Goal: Information Seeking & Learning: Learn about a topic

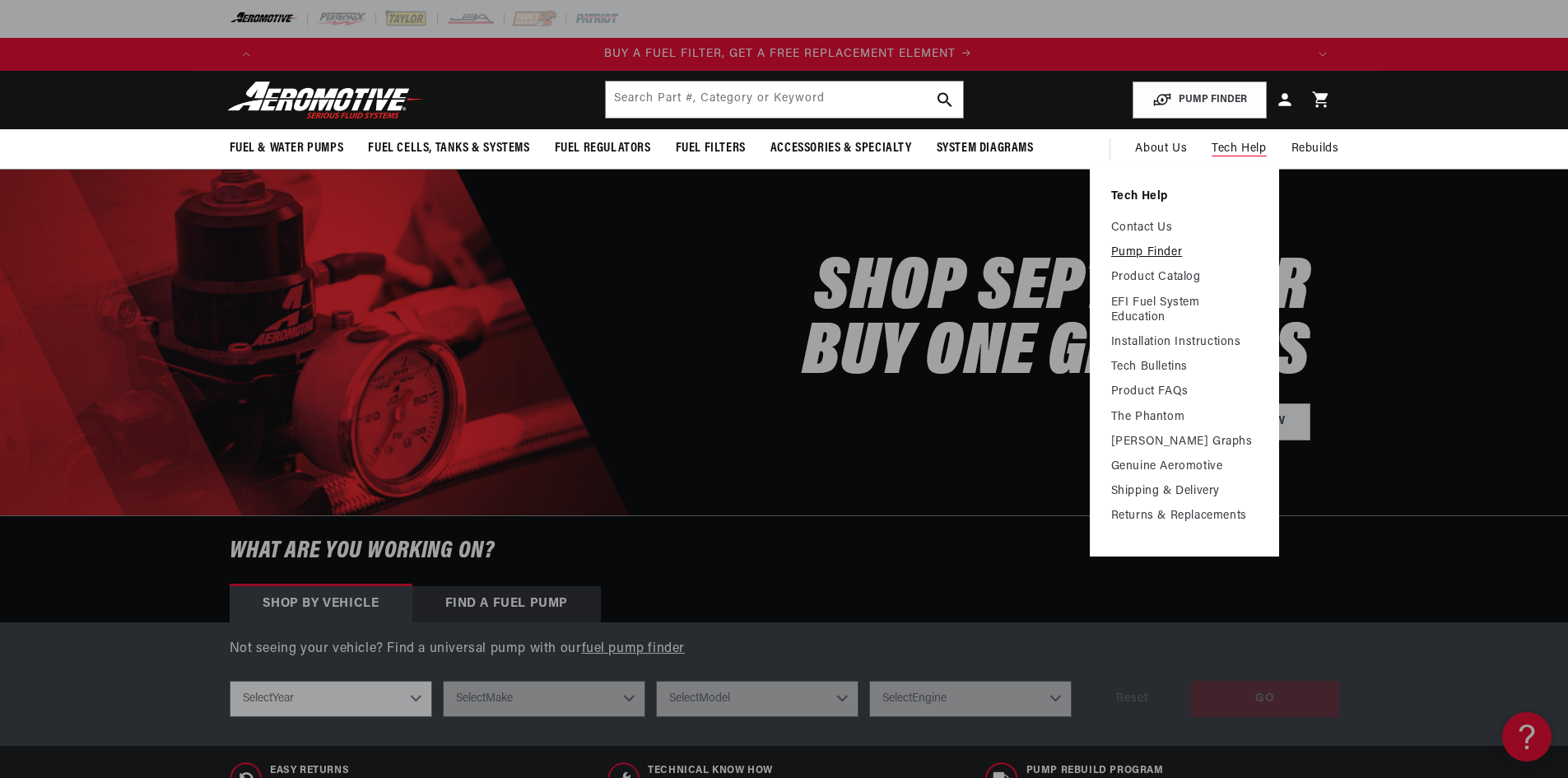
scroll to position [0, 1043]
click at [1174, 250] on link "Pump Finder" at bounding box center [1184, 253] width 146 height 15
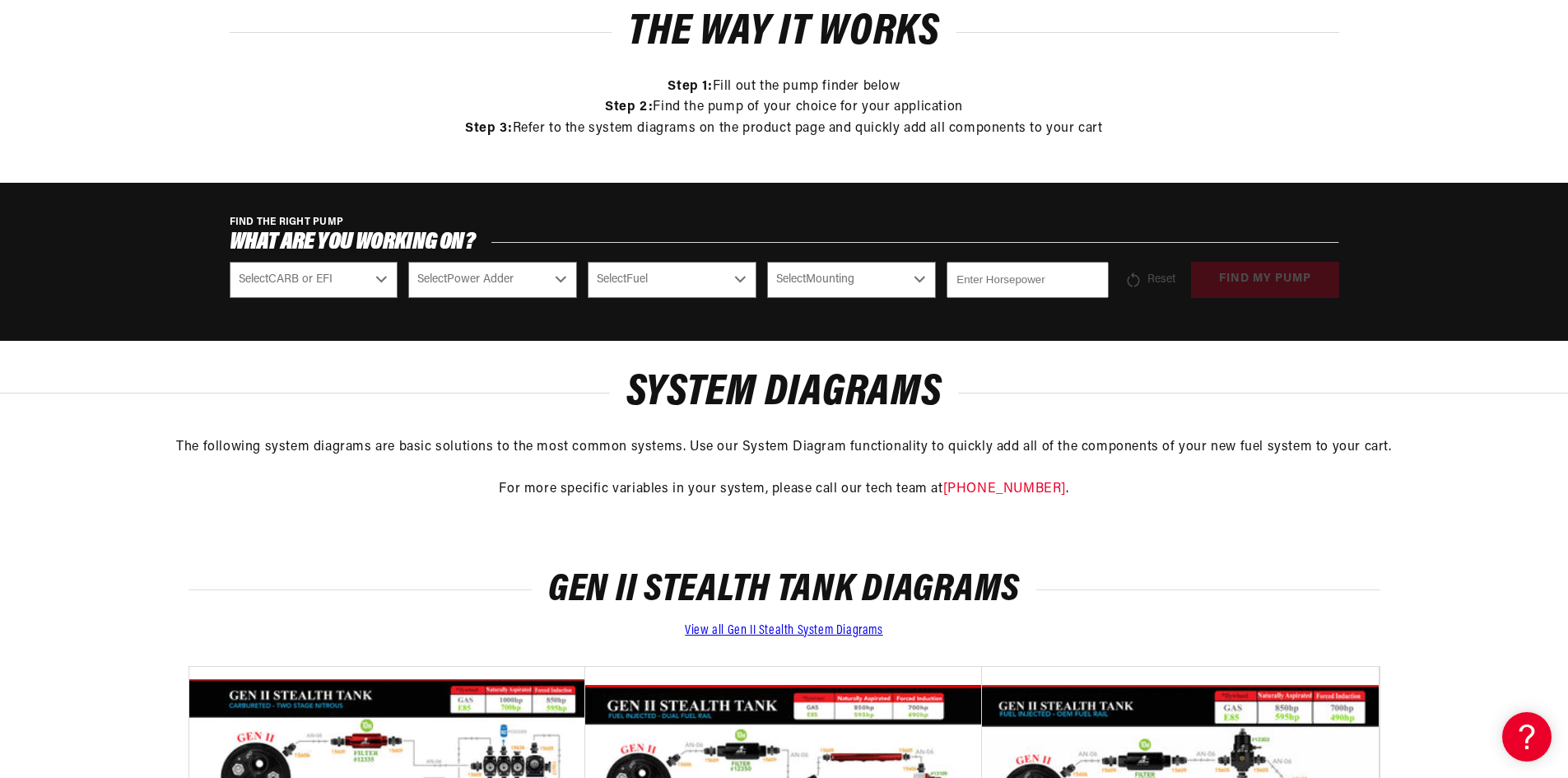
scroll to position [411, 0]
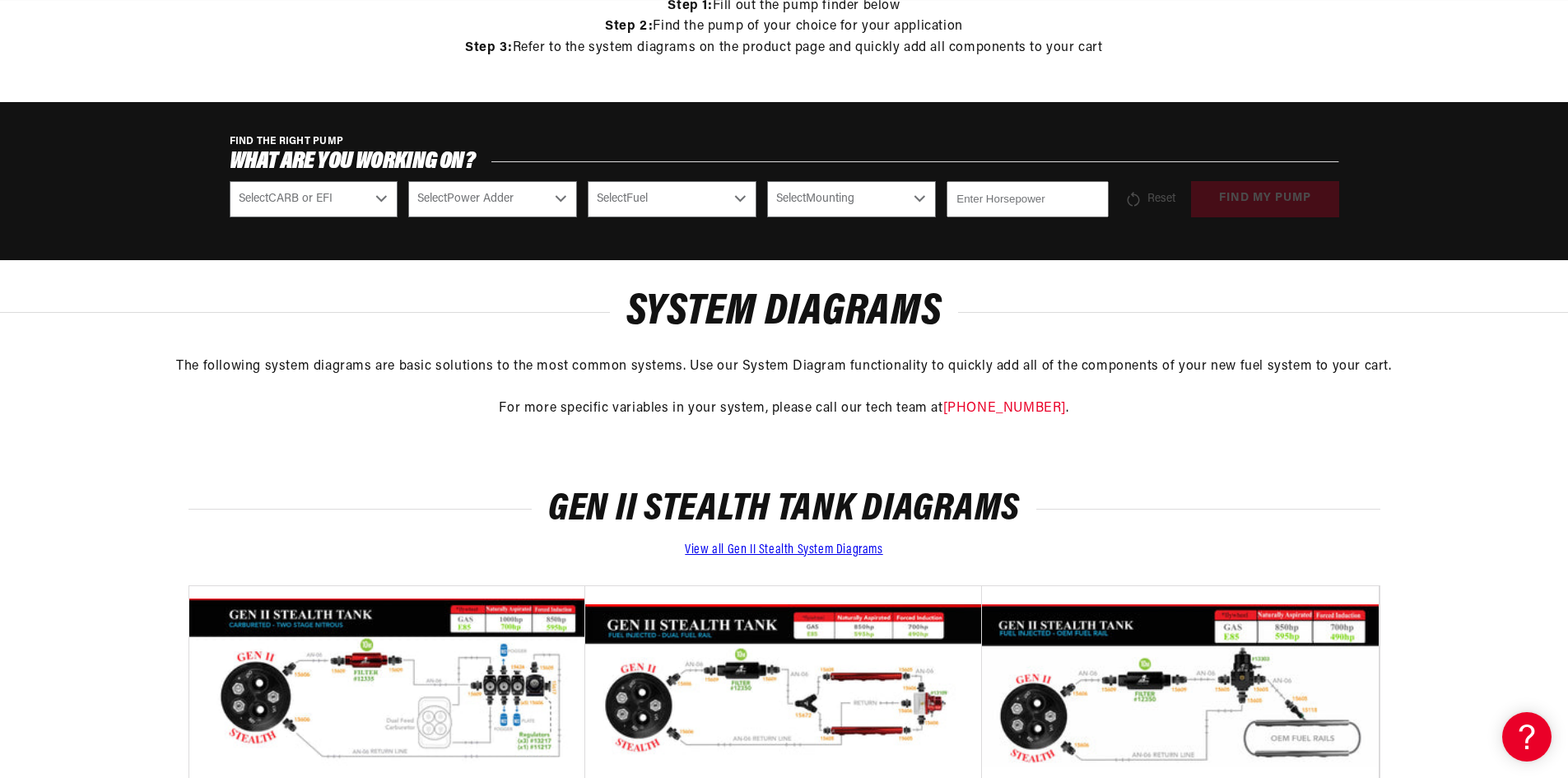
click at [378, 207] on select "Select CARB or EFI Carbureted Fuel Injected" at bounding box center [314, 199] width 169 height 36
select select "Fuel-Injected"
click at [230, 181] on select "Select CARB or EFI Carbureted Fuel Injected" at bounding box center [314, 199] width 169 height 36
select select "Fuel-Injected"
click at [520, 193] on select "Select Power Adder No - Naturally Aspirated Yes - Forced Induction" at bounding box center [493, 199] width 169 height 36
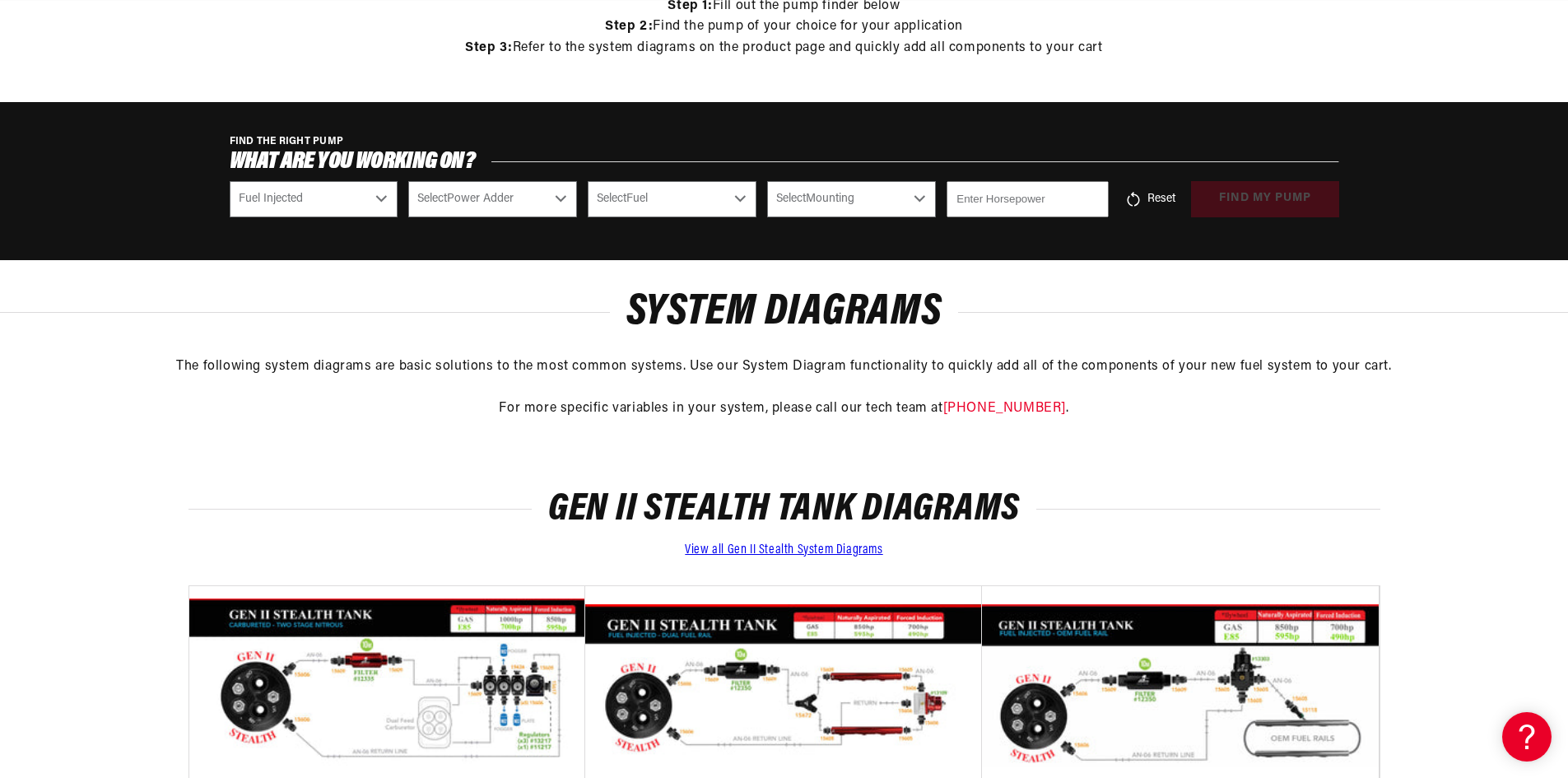
select select "Yes-Forced-Induction"
click at [408, 181] on select "Select Power Adder No - Naturally Aspirated Yes - Forced Induction" at bounding box center [493, 199] width 169 height 36
select select "Yes-Forced-Induction"
click at [707, 184] on select "Select Fuel E85 Gas" at bounding box center [672, 199] width 169 height 36
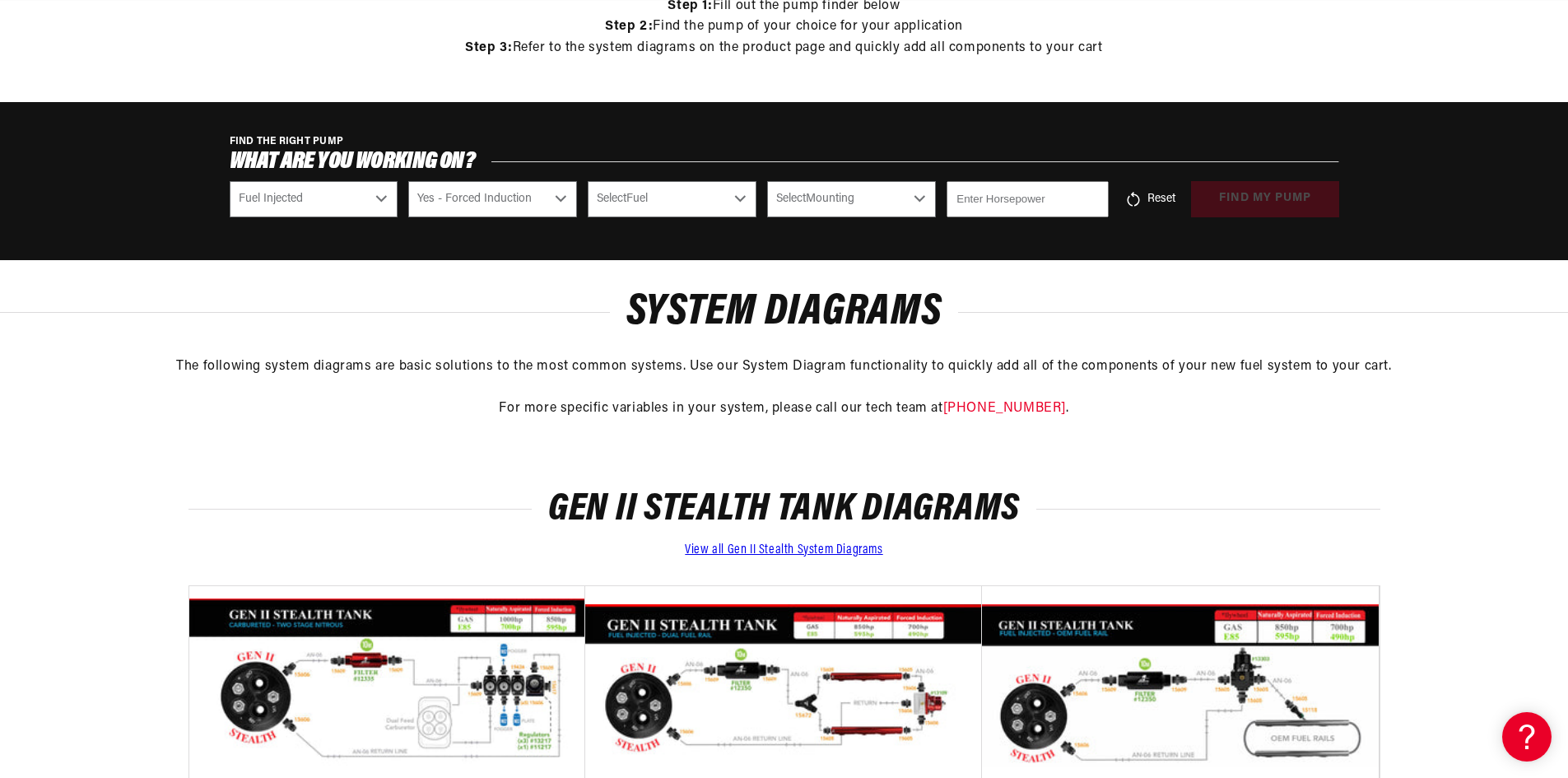
select select "E85"
click at [588, 181] on select "Select Fuel E85 Gas" at bounding box center [672, 199] width 169 height 36
select select "E85"
click at [851, 204] on select "Select Mounting External In-Tank" at bounding box center [852, 199] width 169 height 36
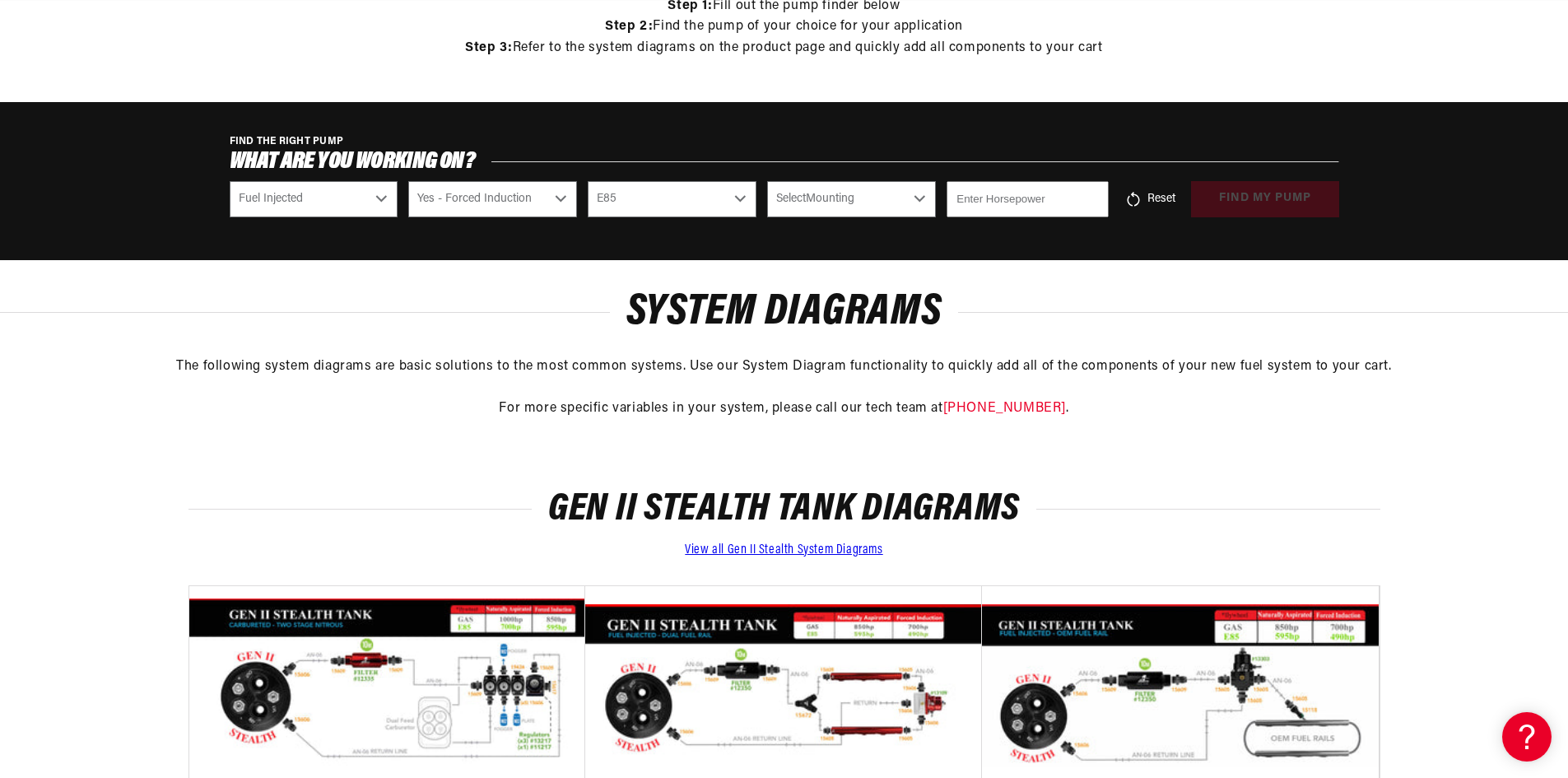
select select "In-Tank"
click at [767, 181] on select "Select Mounting External In-Tank" at bounding box center [852, 199] width 169 height 36
select select "In-Tank"
click at [1010, 191] on input "number" at bounding box center [1026, 199] width 161 height 36
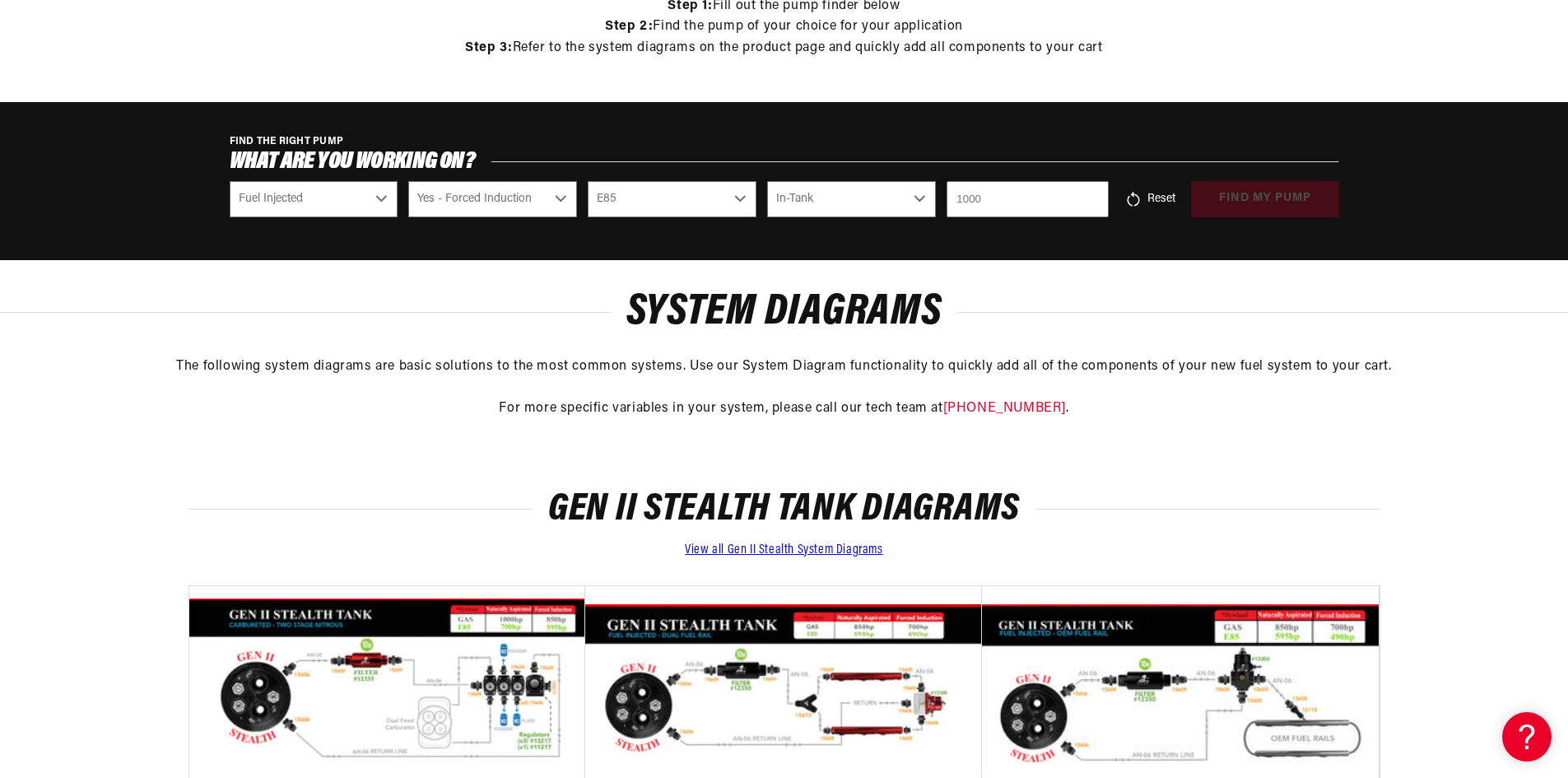
type input "1000"
click at [1312, 197] on div "Reset find my pump" at bounding box center [1229, 199] width 220 height 36
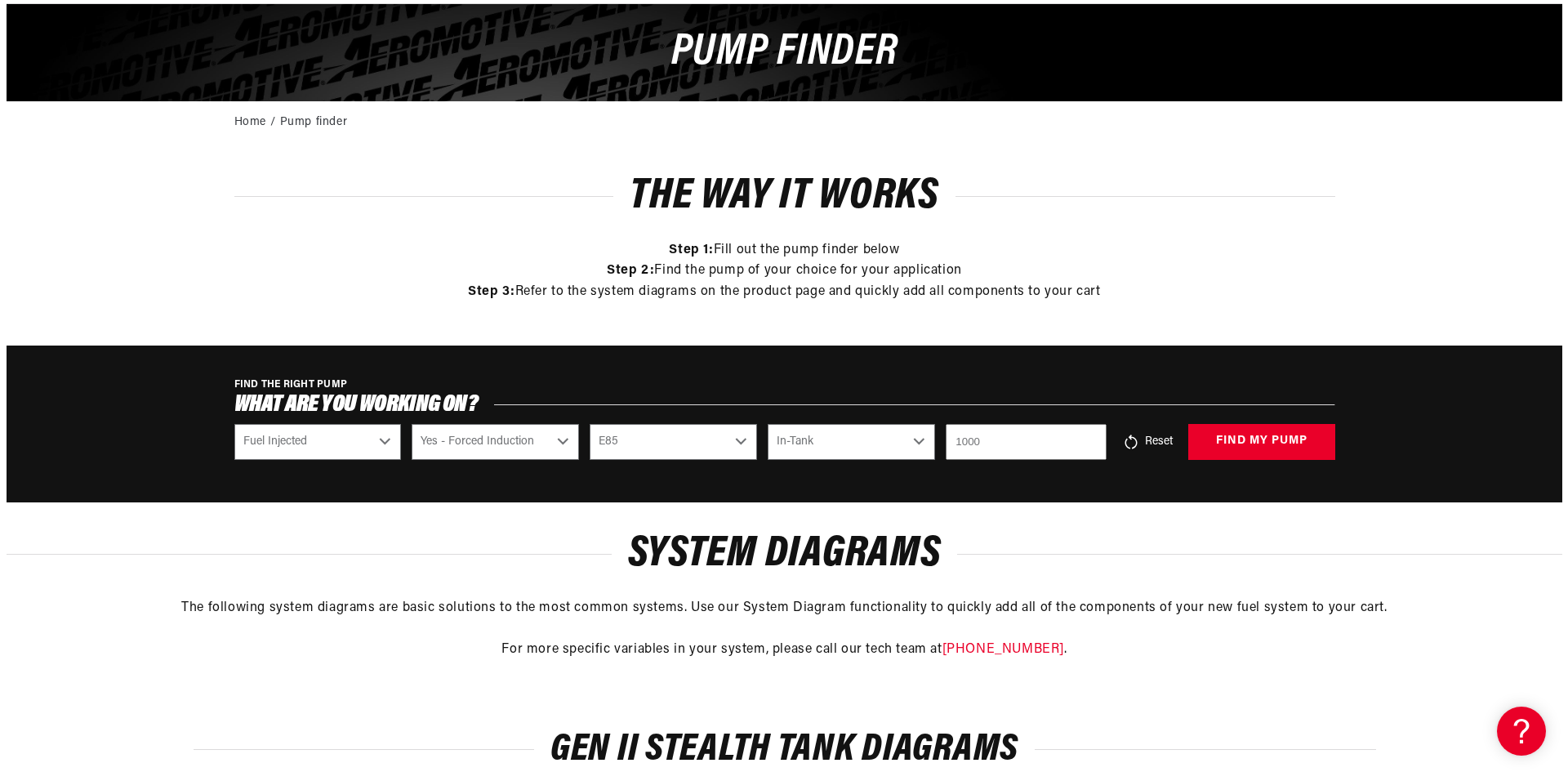
scroll to position [0, 0]
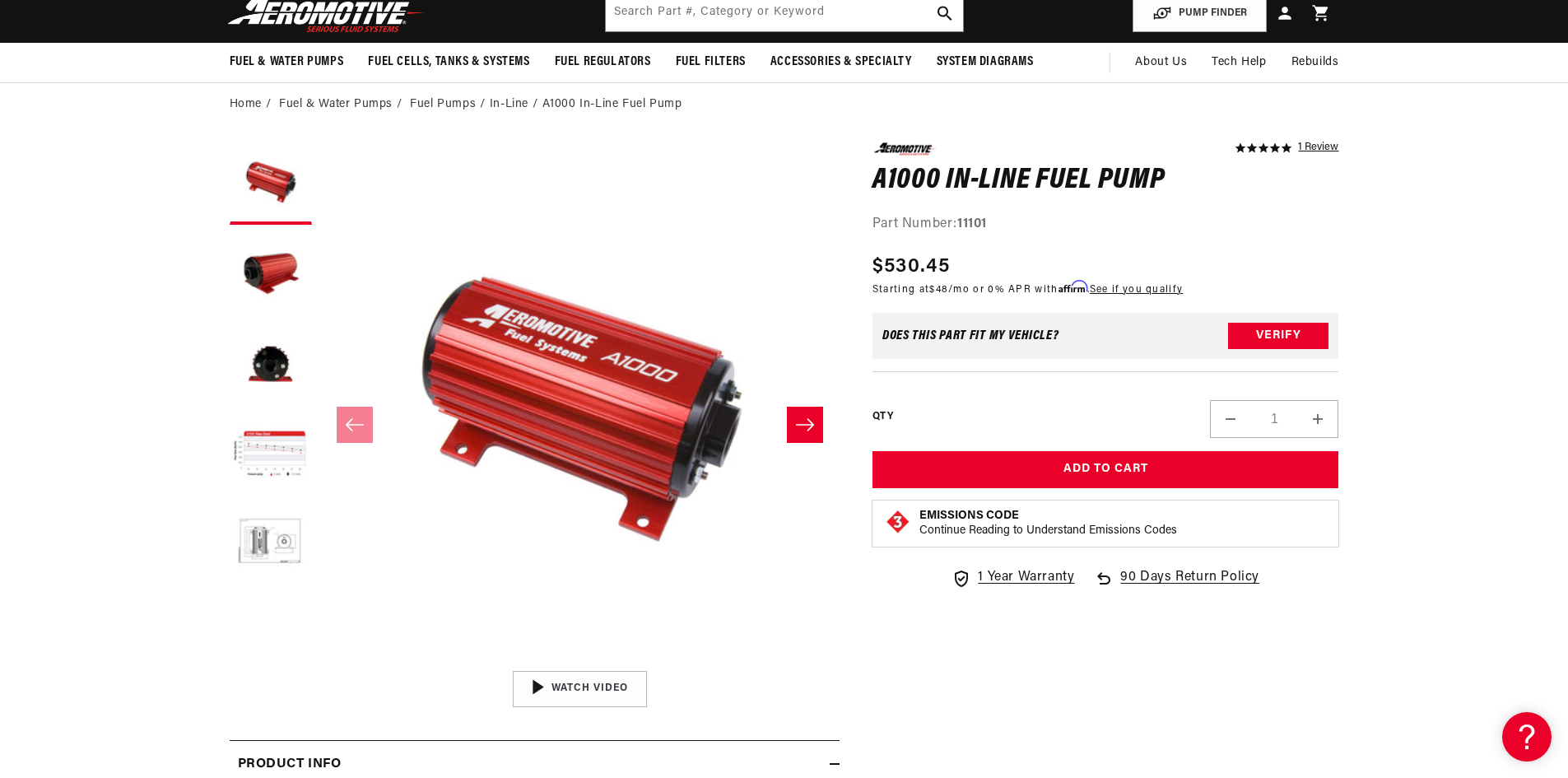
scroll to position [165, 0]
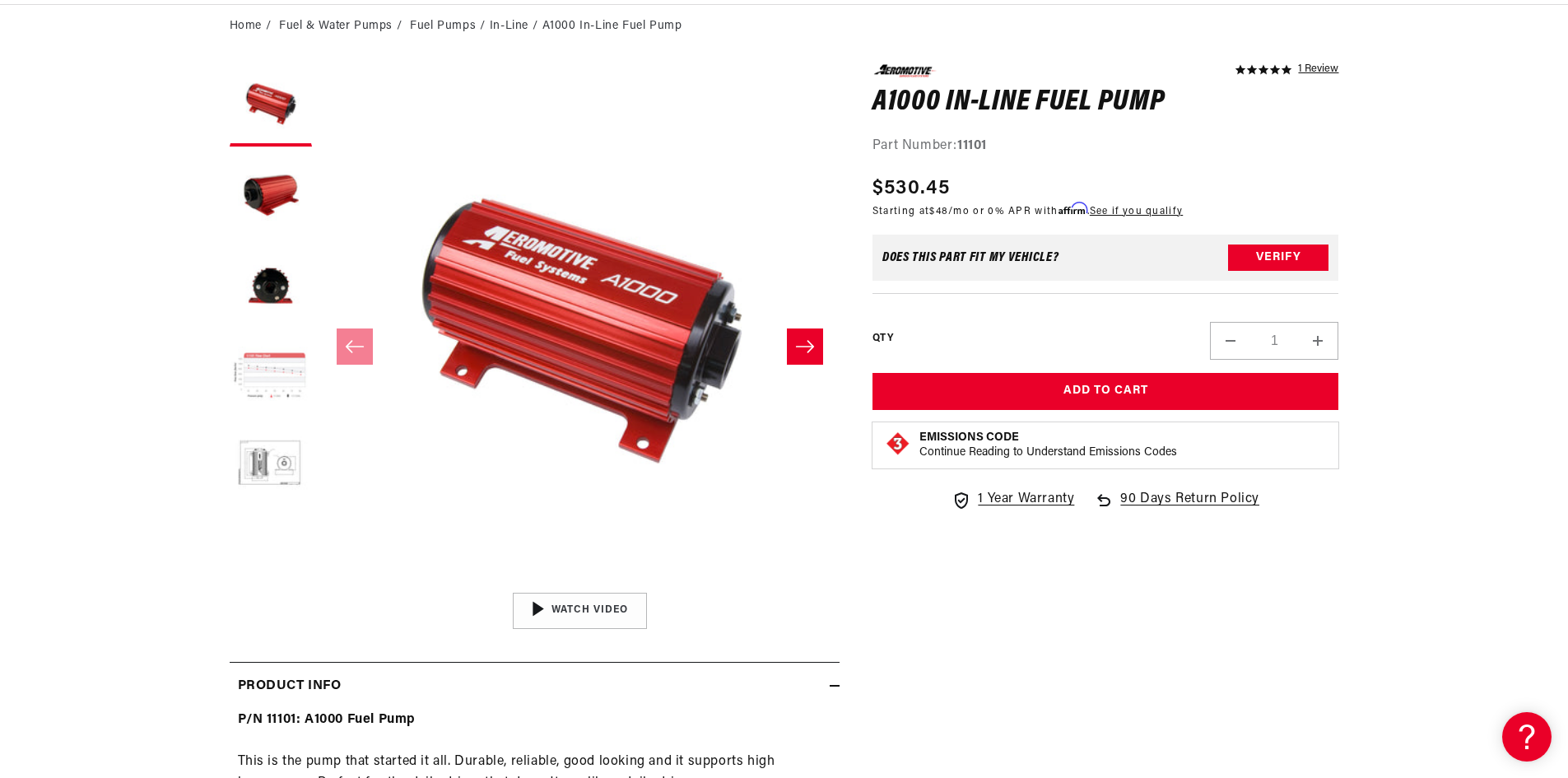
click at [243, 374] on button "Load image 4 in gallery view" at bounding box center [270, 376] width 82 height 82
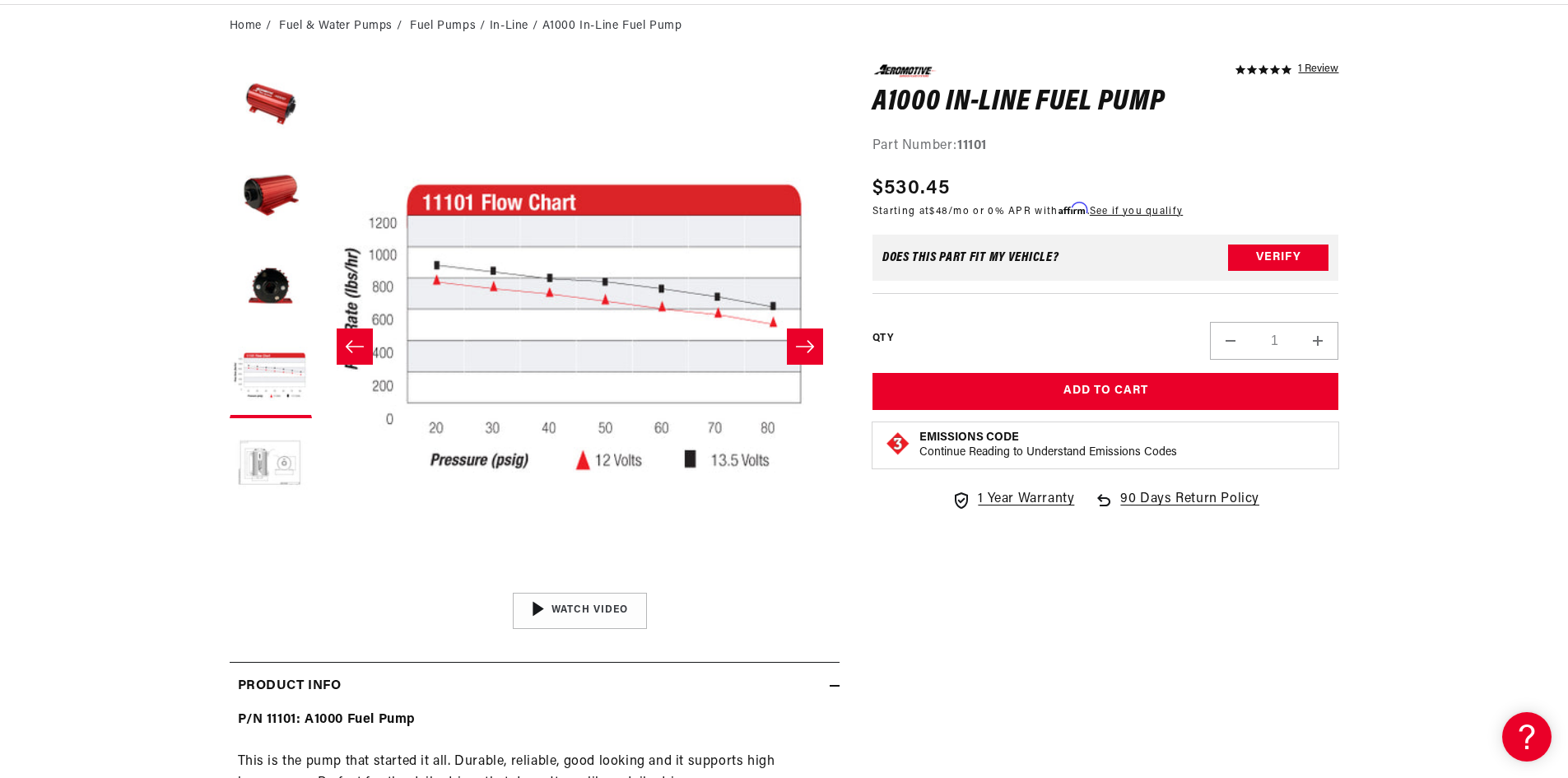
scroll to position [0, 1043]
click at [255, 447] on button "Load image 5 in gallery view" at bounding box center [270, 467] width 82 height 82
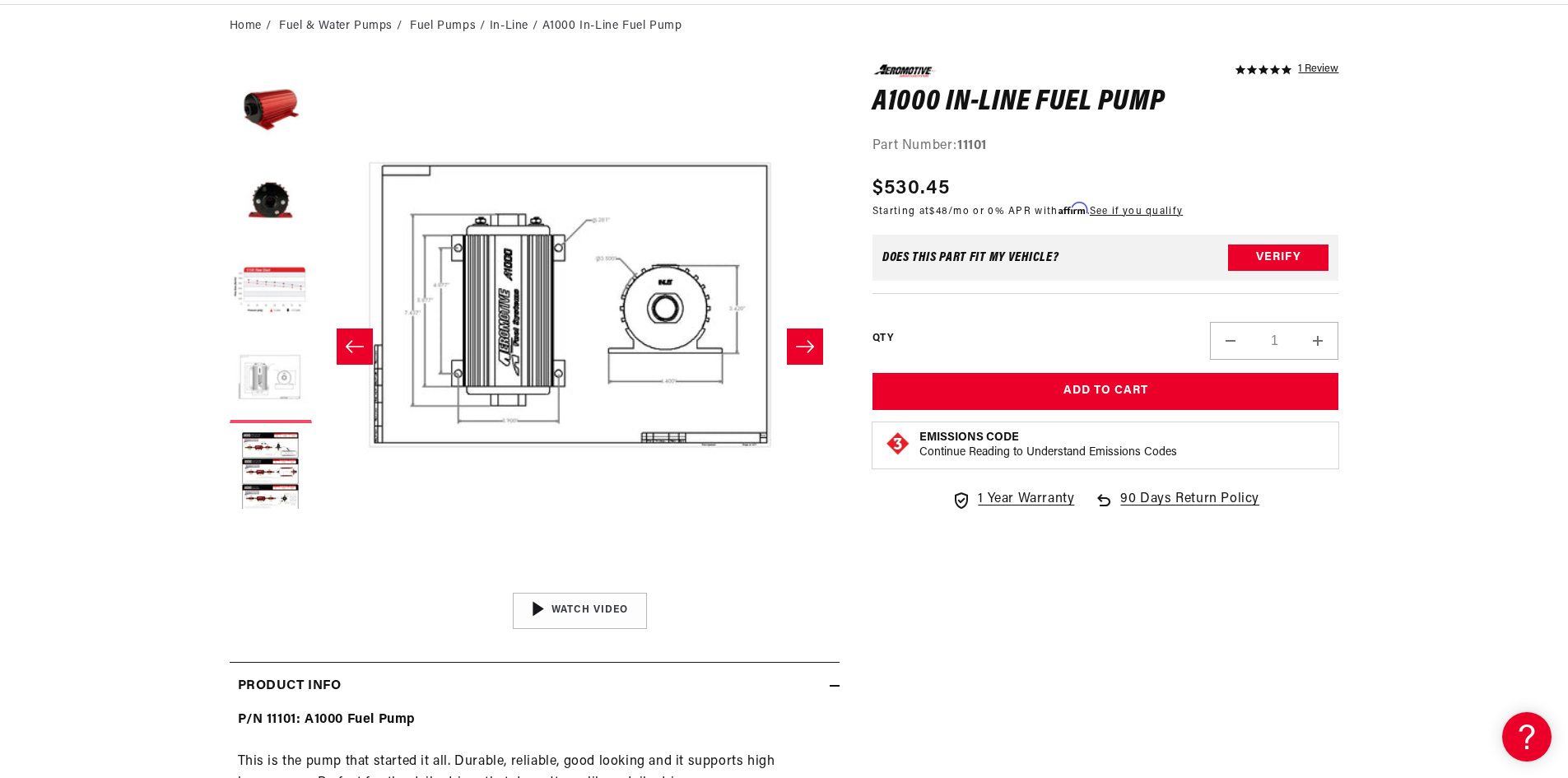
scroll to position [90, 0]
click at [272, 472] on button "Load image 6 in gallery view" at bounding box center [270, 467] width 82 height 82
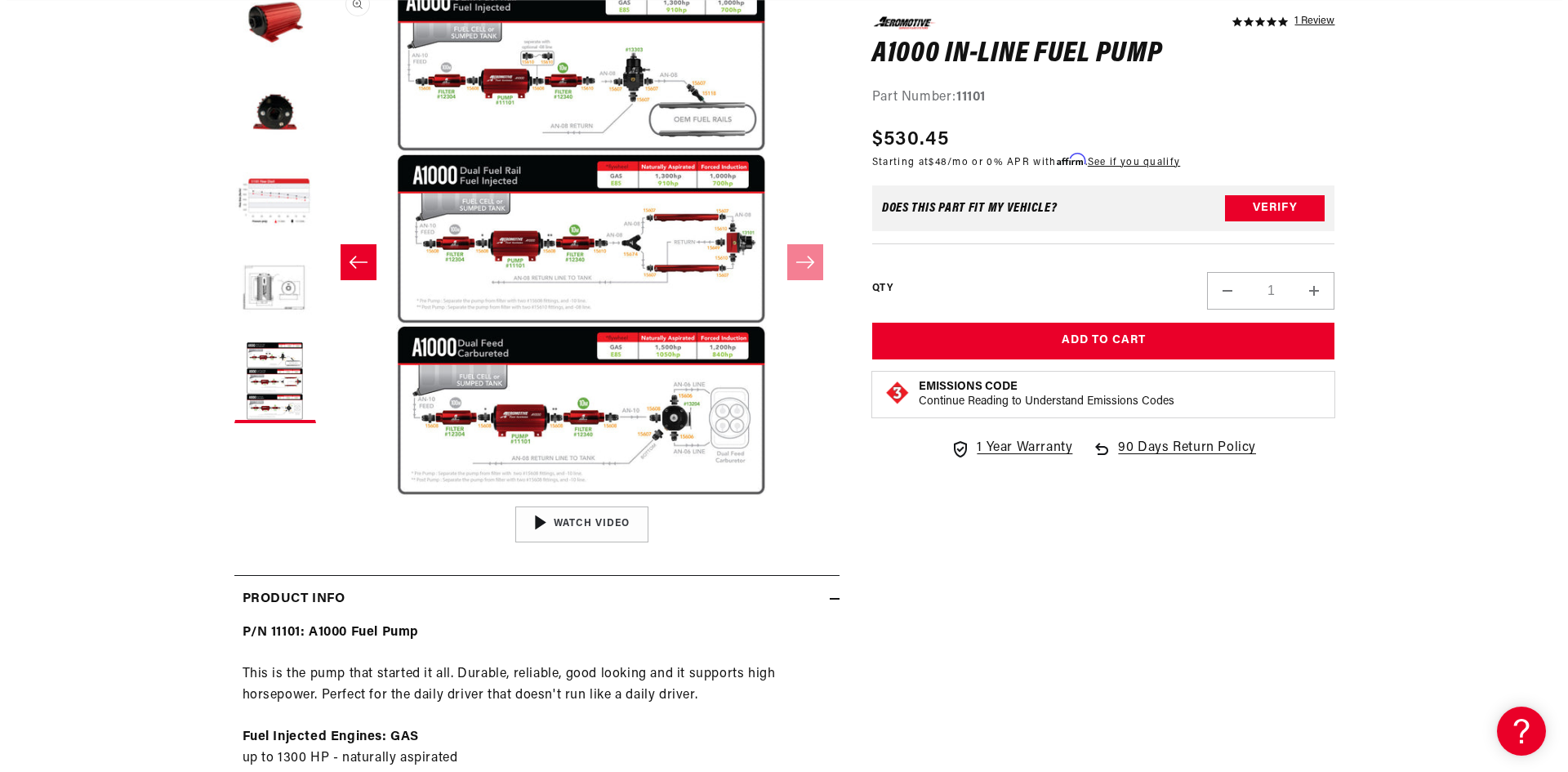
scroll to position [0, 2071]
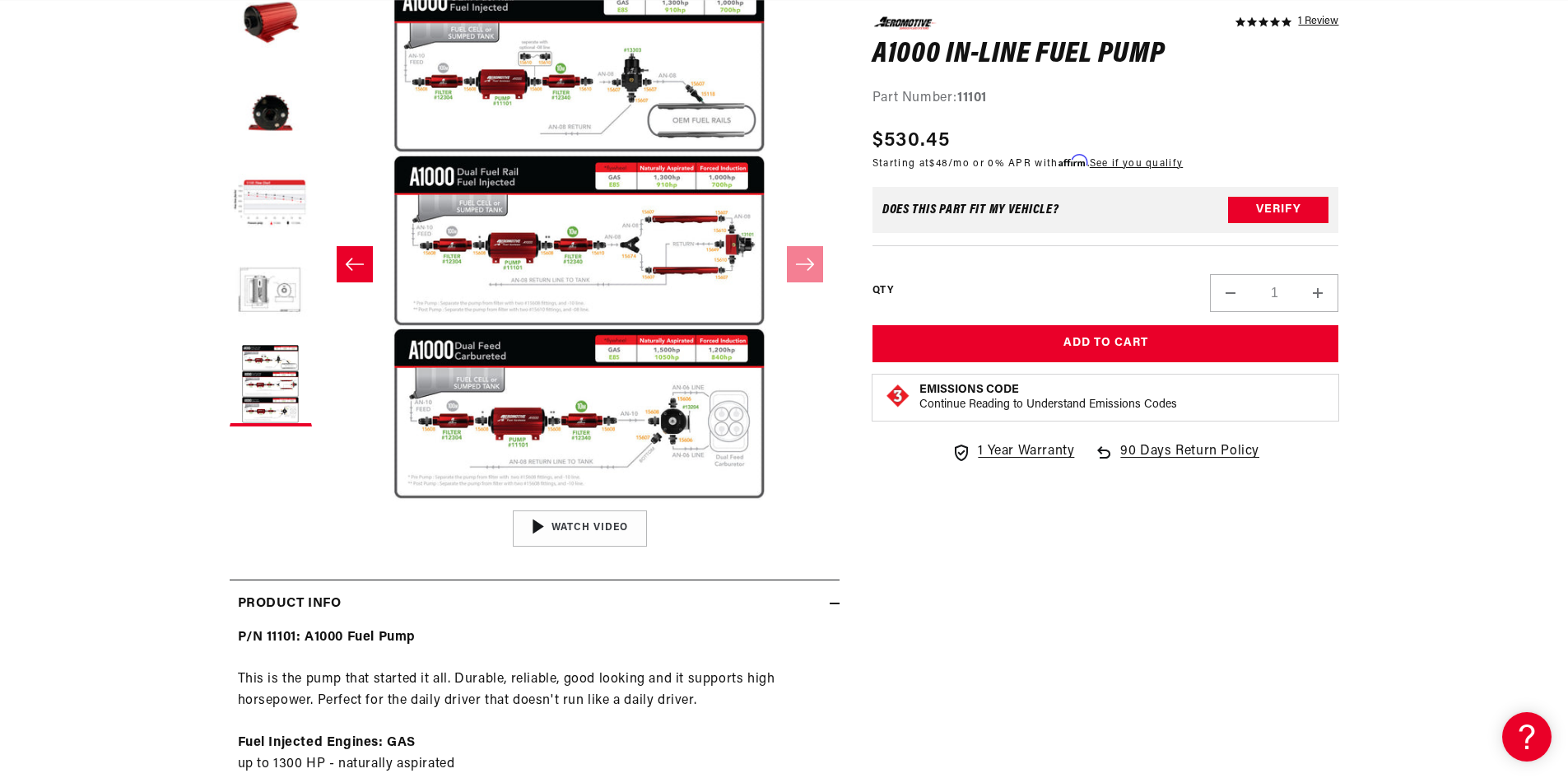
click at [319, 501] on button "Open media 6 in modal" at bounding box center [319, 501] width 0 height 0
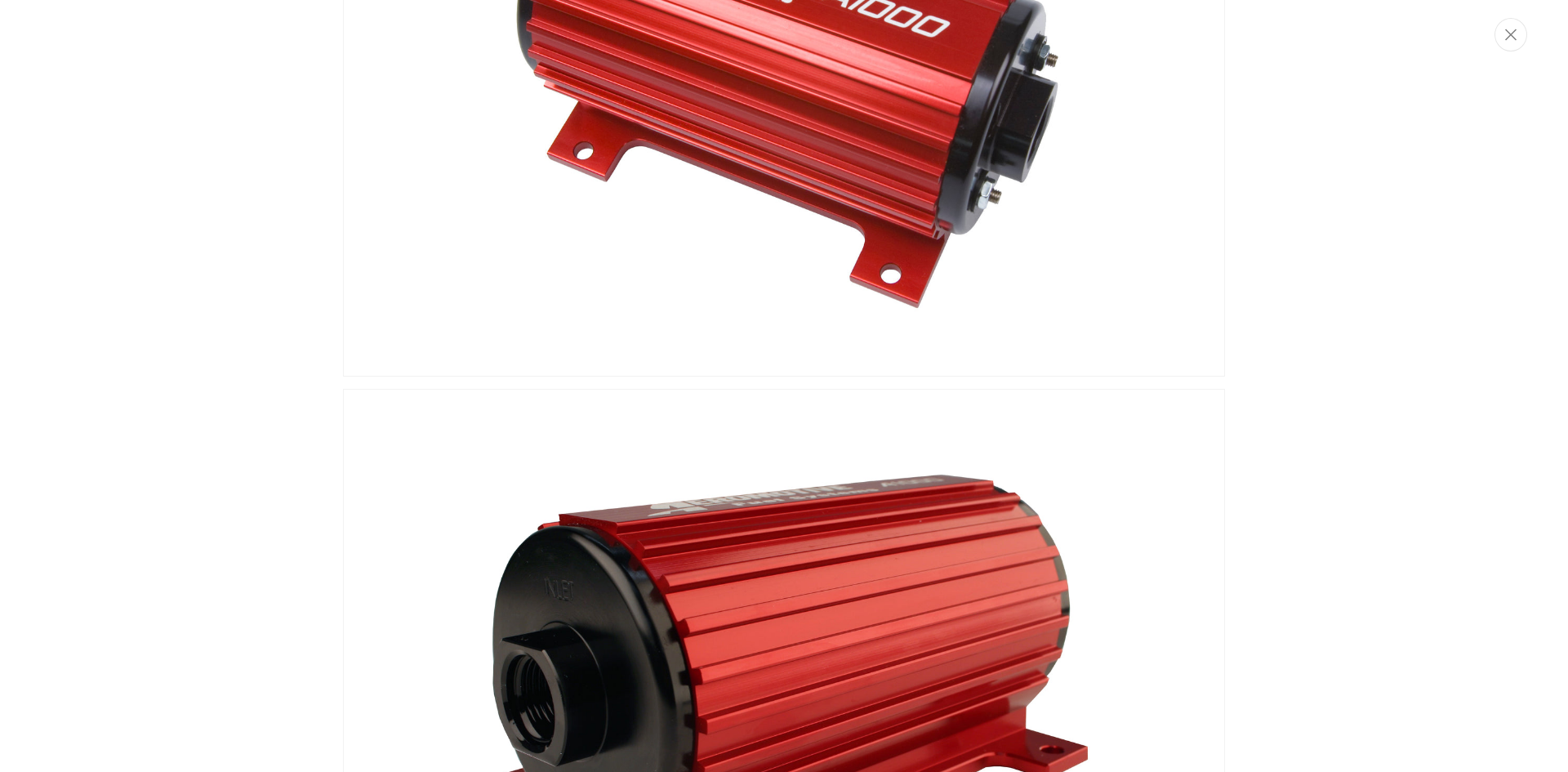
scroll to position [0, 1035]
